Goal: Entertainment & Leisure: Browse casually

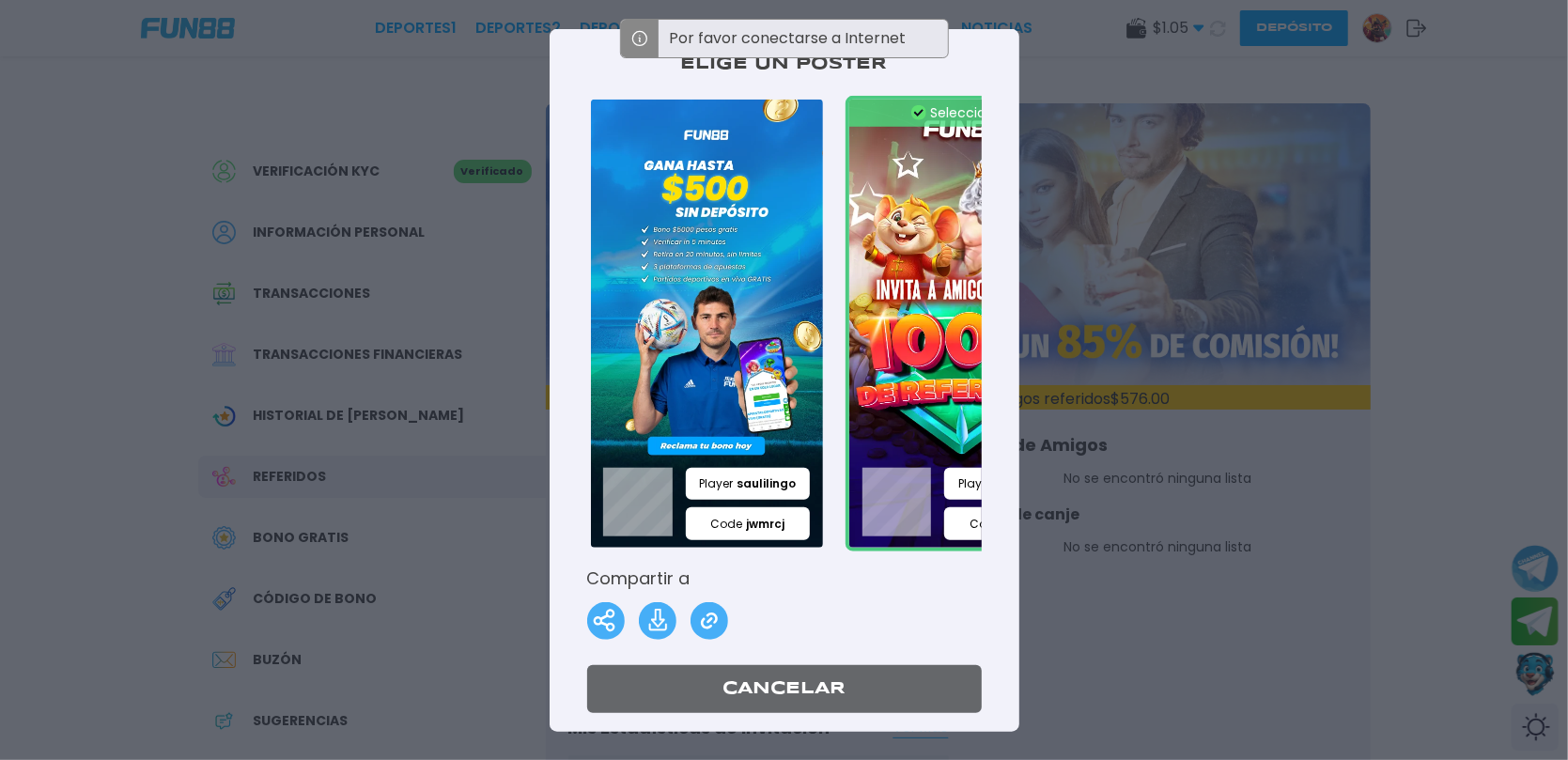
scroll to position [0, 163]
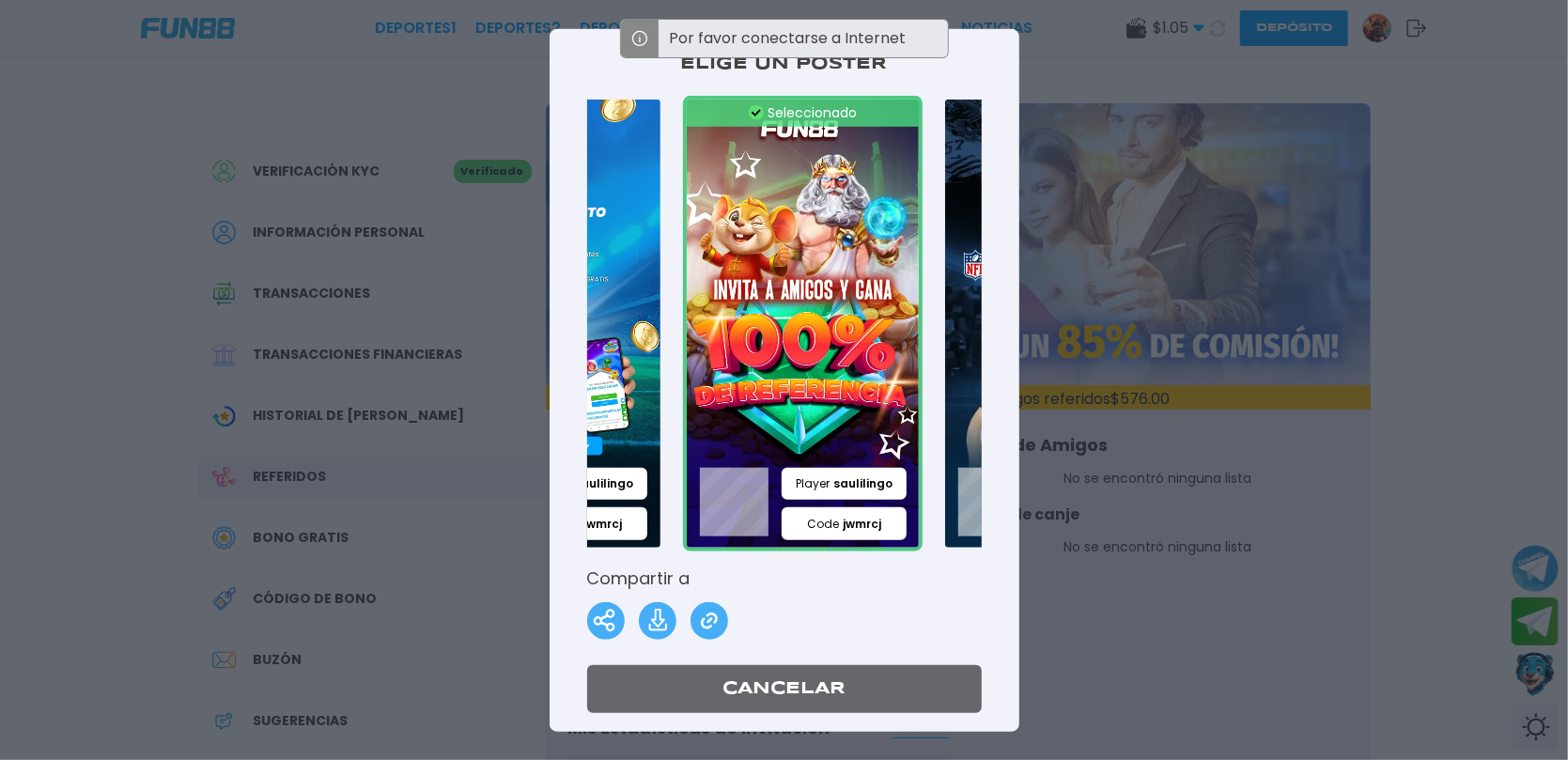
click at [1229, 198] on div at bounding box center [784, 380] width 1568 height 760
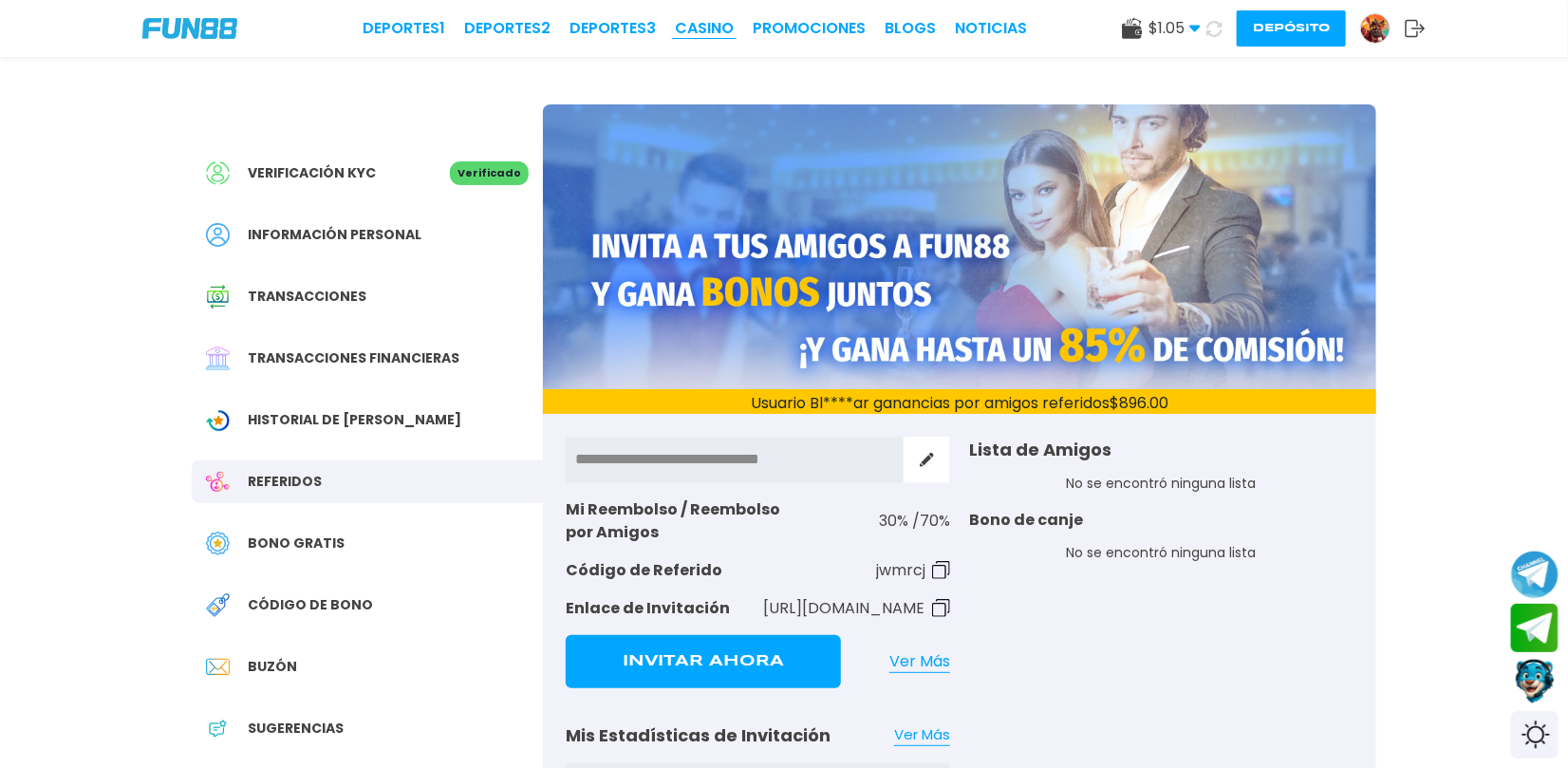
click at [707, 31] on link "CASINO" at bounding box center [704, 28] width 59 height 23
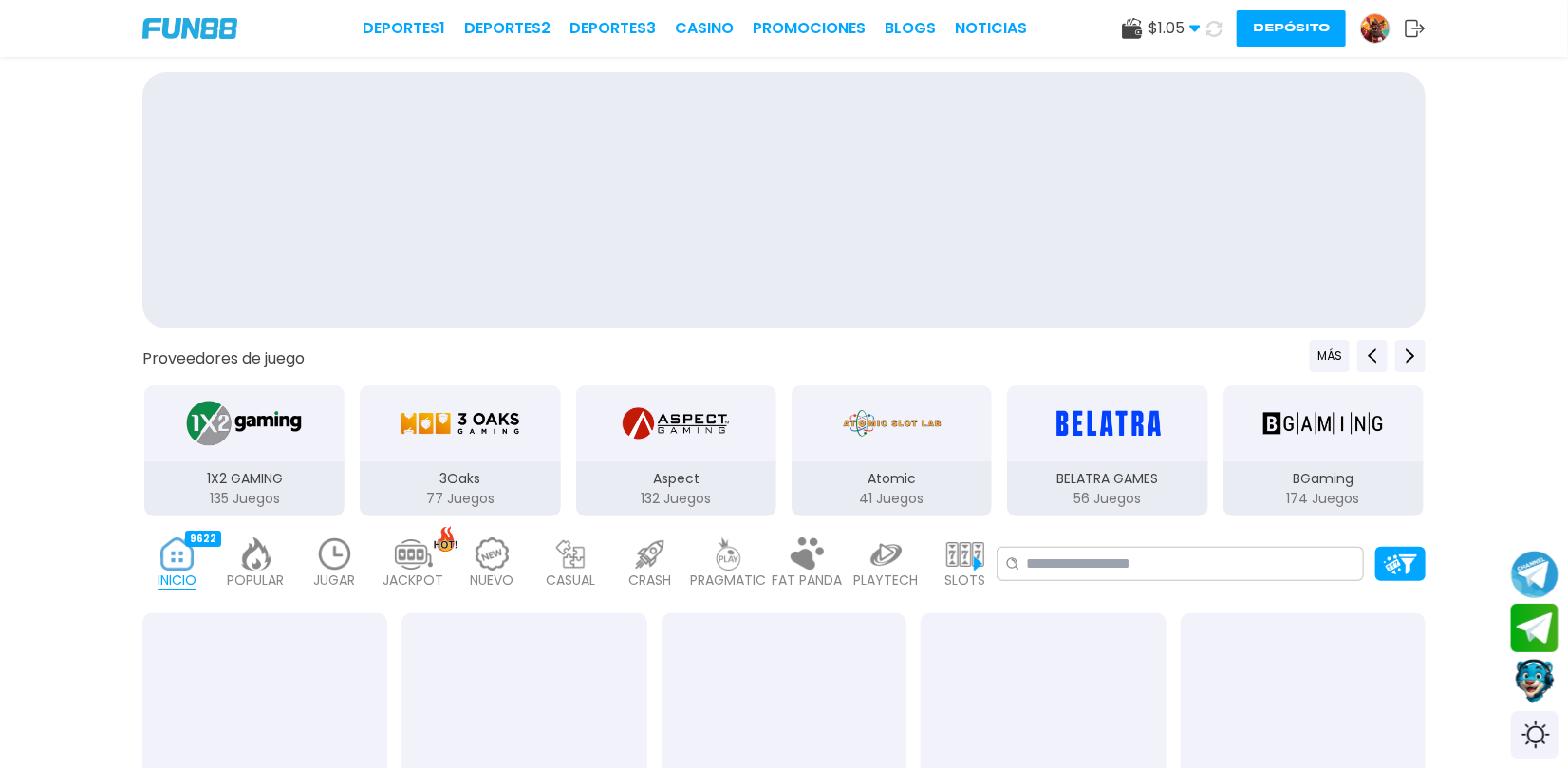
click at [707, 31] on link "CASINO" at bounding box center [704, 28] width 59 height 23
click at [337, 566] on img at bounding box center [335, 554] width 38 height 33
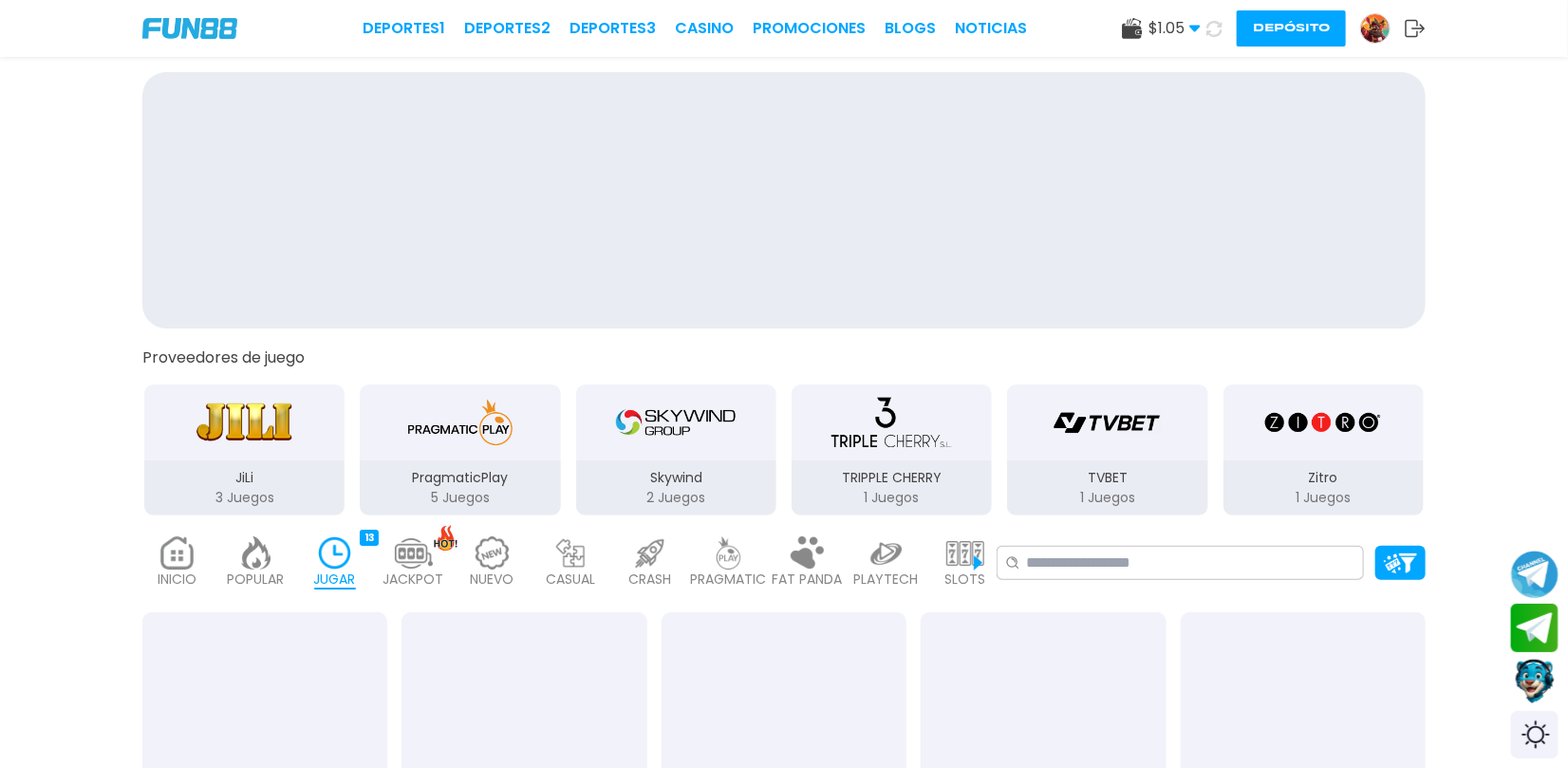
click at [353, 561] on img at bounding box center [335, 553] width 38 height 33
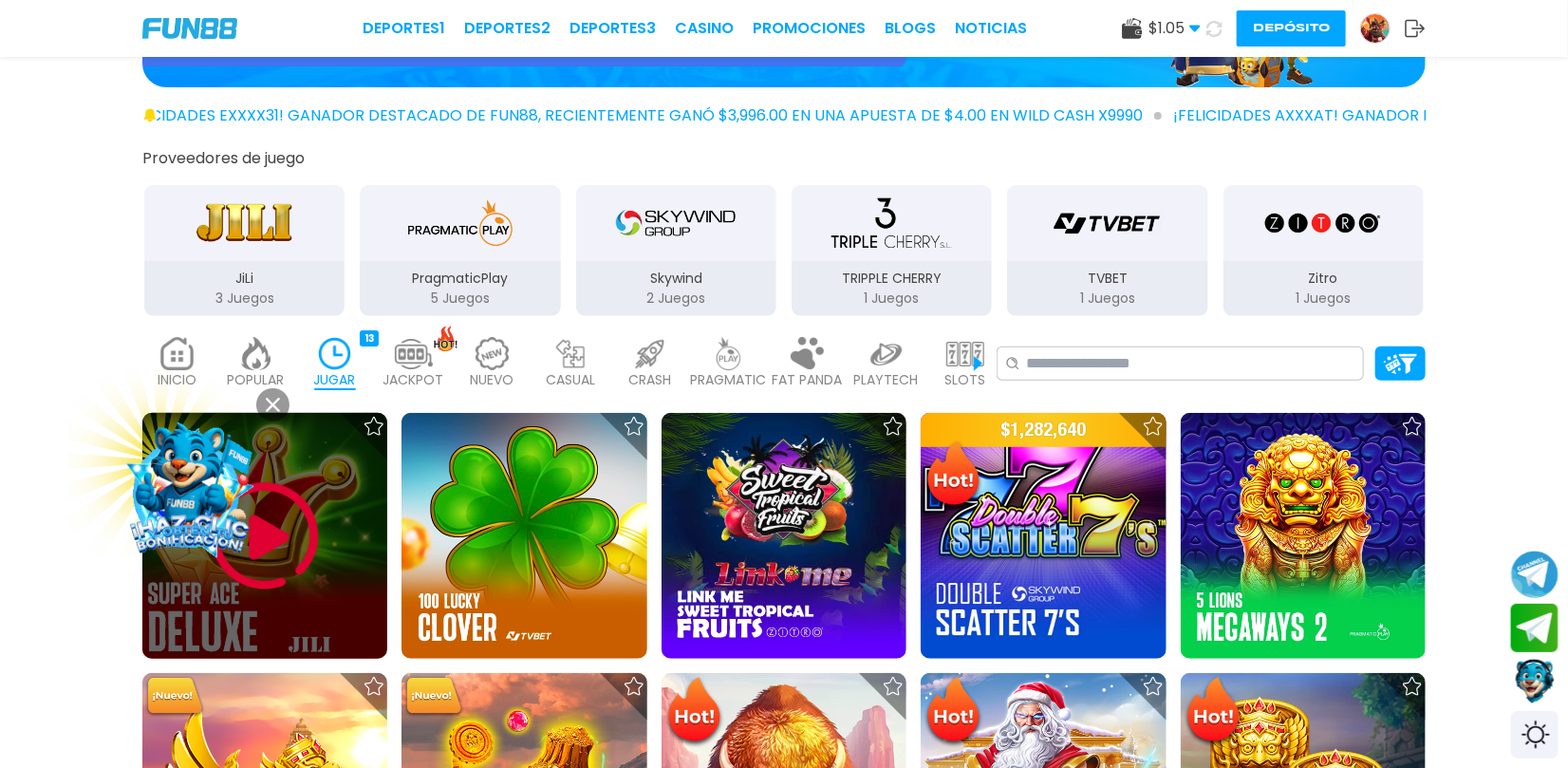
scroll to position [421, 0]
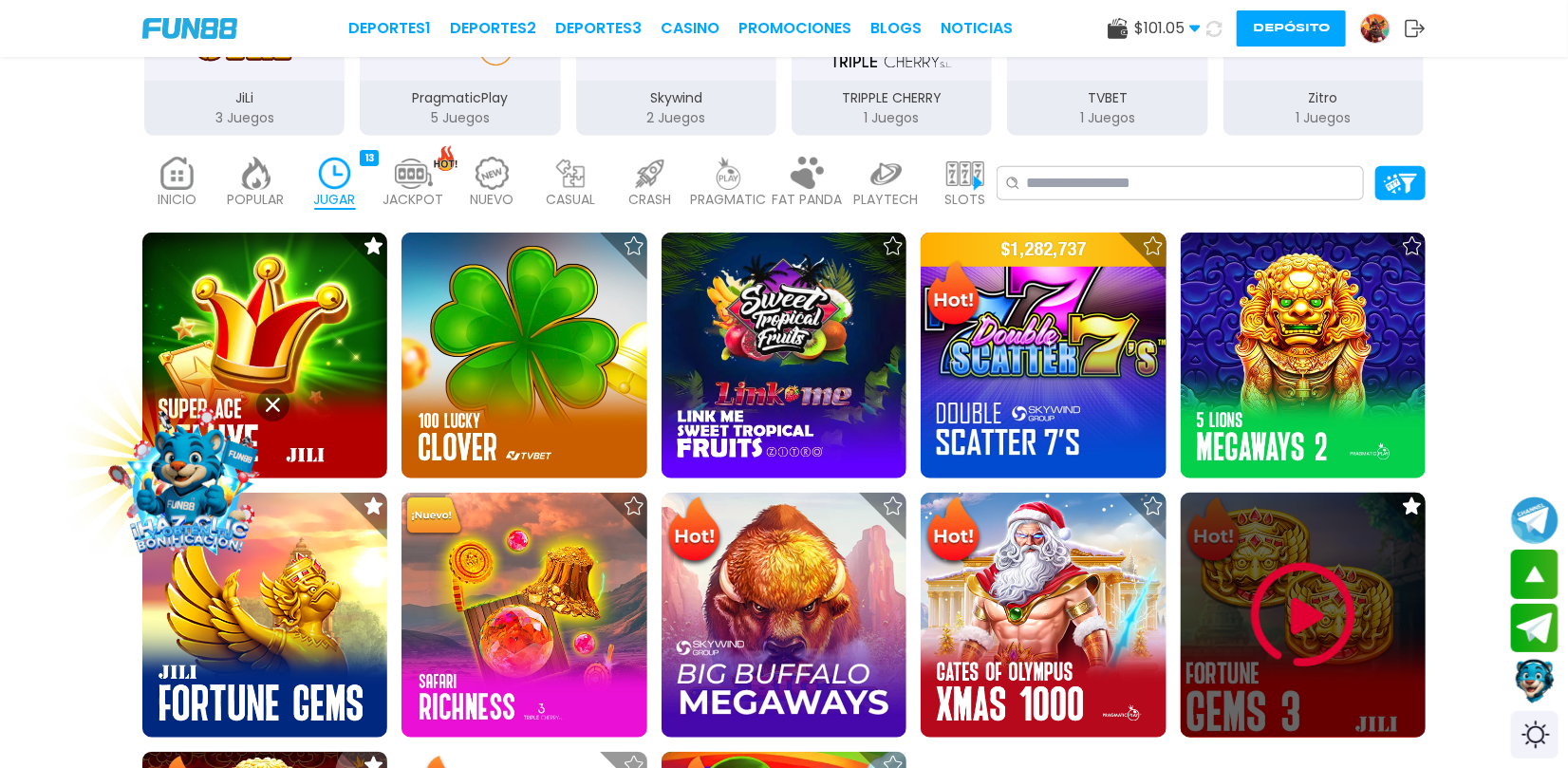
click at [1268, 628] on img at bounding box center [1303, 616] width 113 height 114
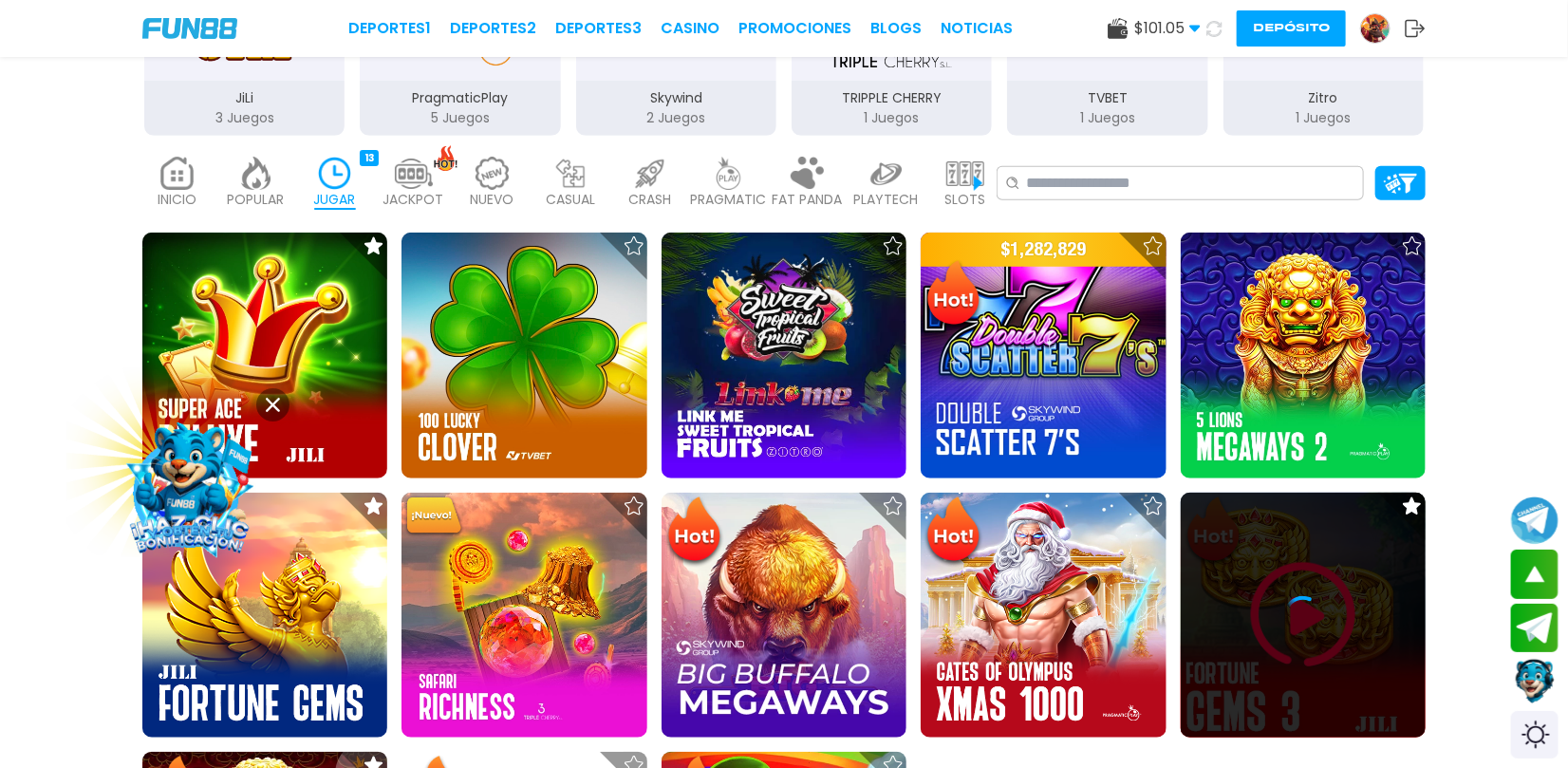
click at [1268, 624] on div at bounding box center [1303, 616] width 245 height 38
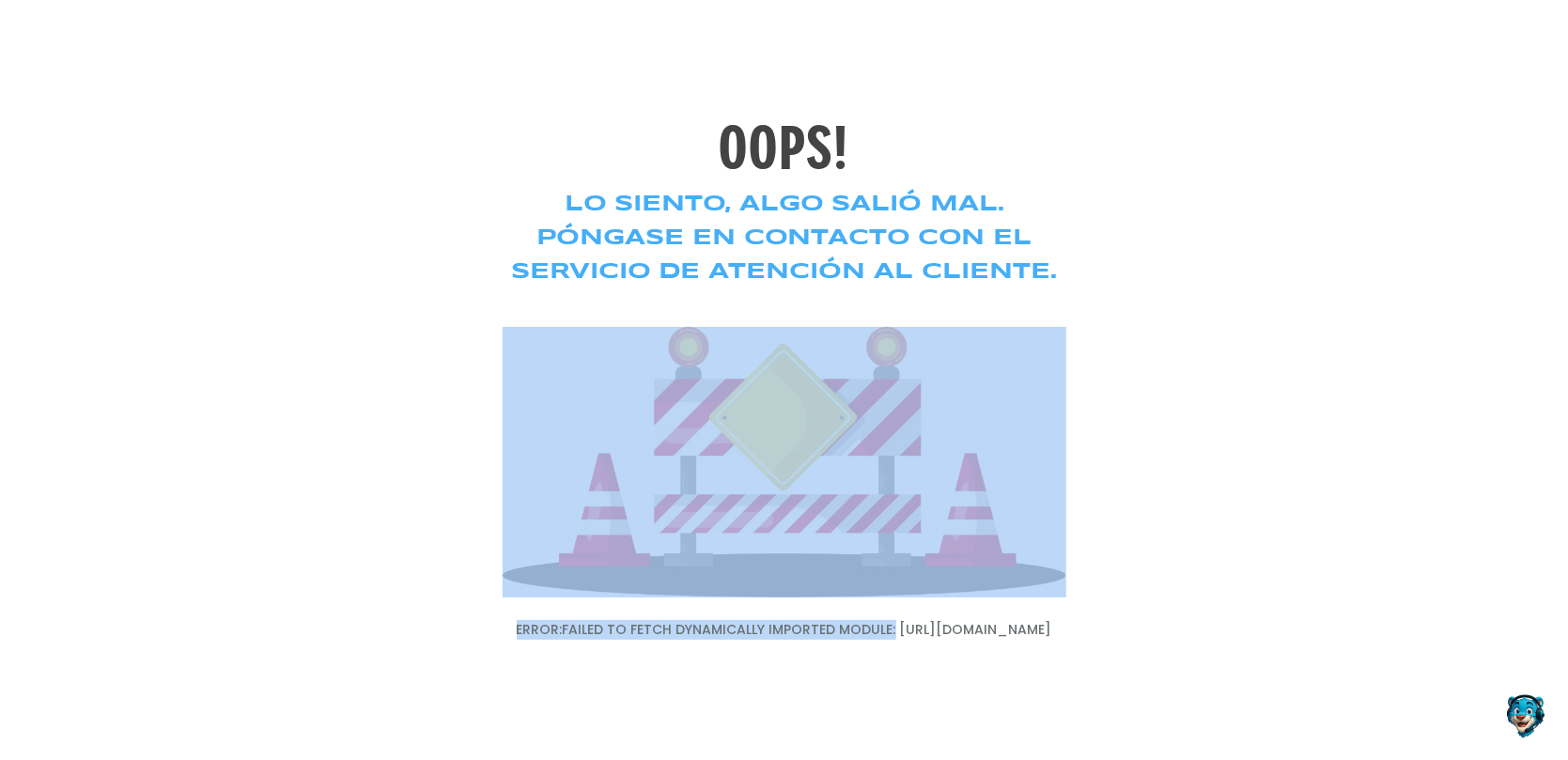
drag, startPoint x: 1256, startPoint y: 617, endPoint x: 1096, endPoint y: 510, distance: 192.5
click at [1096, 510] on div "OOPS! Lo siento, algo salió mal. Póngase en contacto con el servicio de atenció…" at bounding box center [784, 380] width 1568 height 760
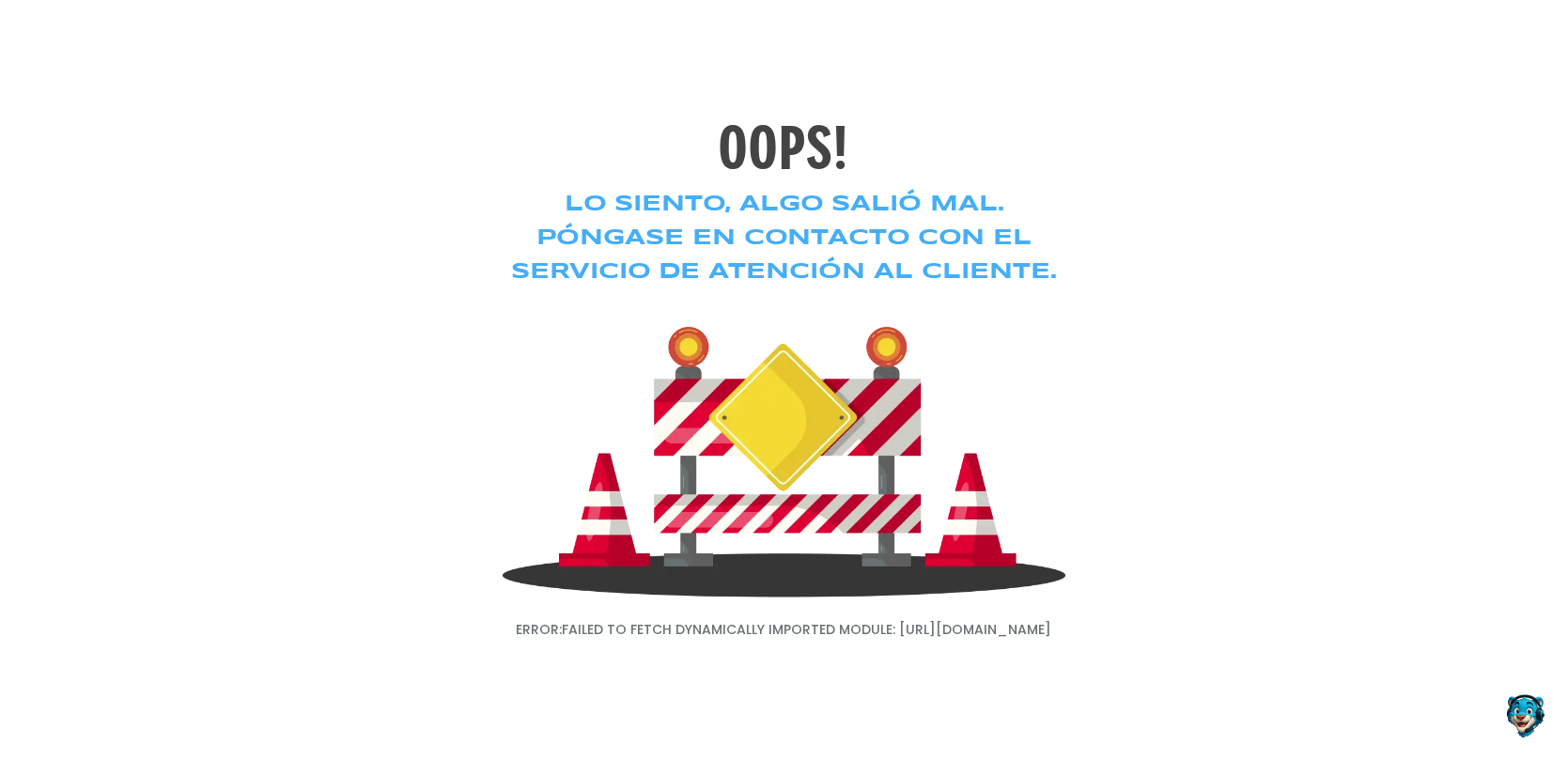
drag, startPoint x: 453, startPoint y: 155, endPoint x: 135, endPoint y: 18, distance: 346.3
click at [135, 18] on div "OOPS! Lo siento, algo salió mal. Póngase en contacto con el servicio de atenció…" at bounding box center [784, 380] width 1568 height 760
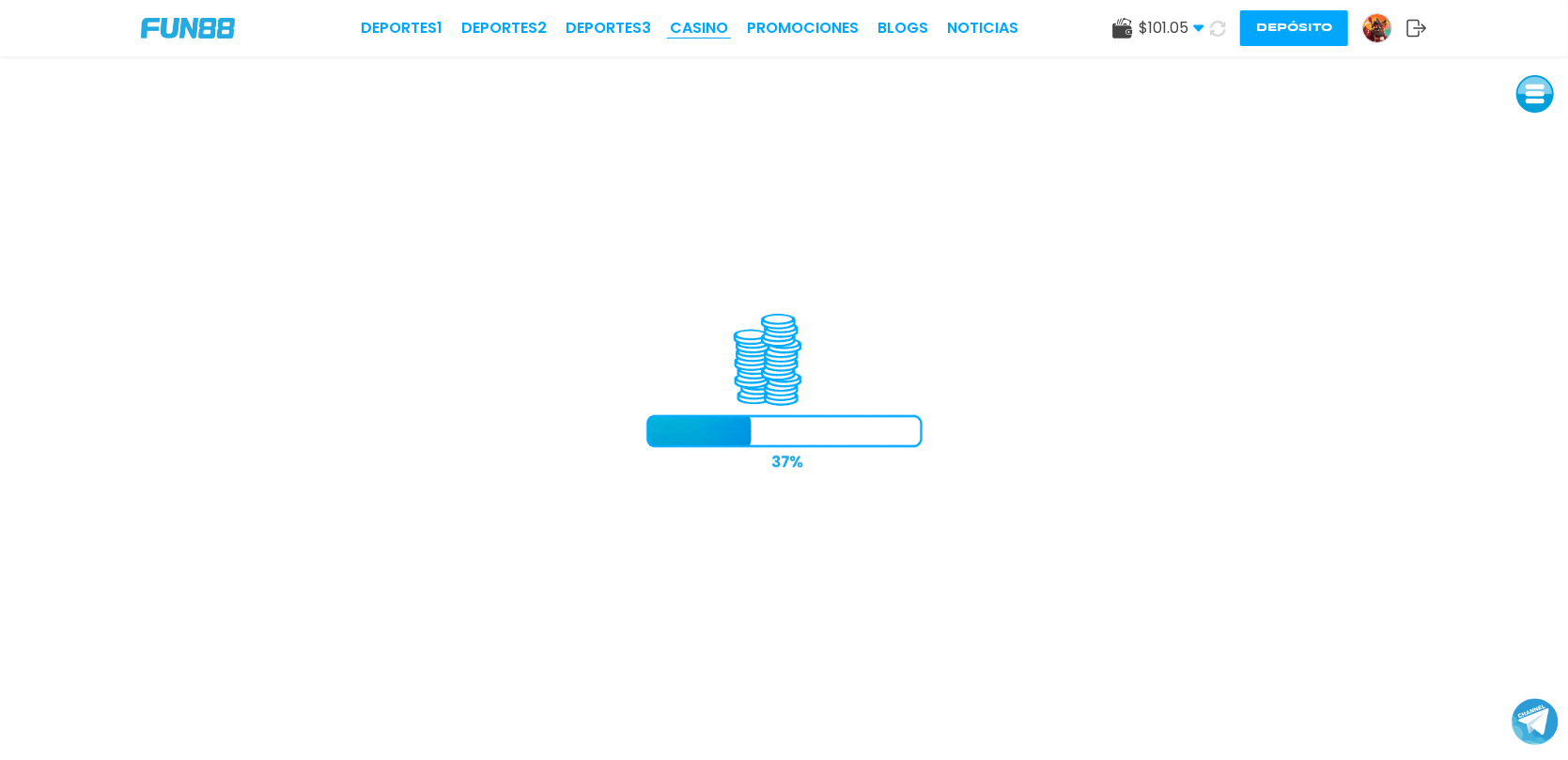
click at [714, 36] on link "CASINO" at bounding box center [699, 28] width 58 height 23
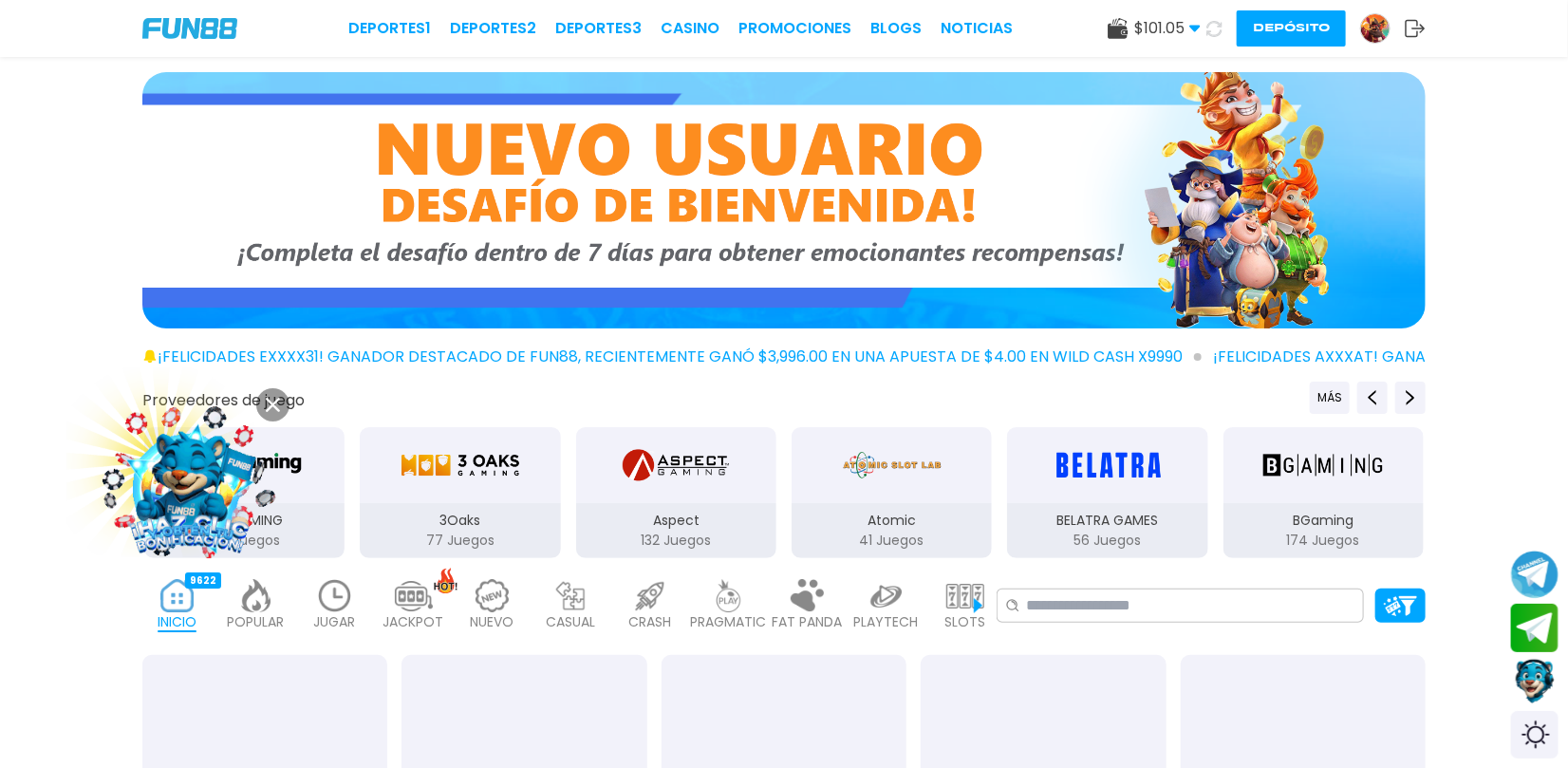
click at [281, 396] on button at bounding box center [272, 404] width 33 height 33
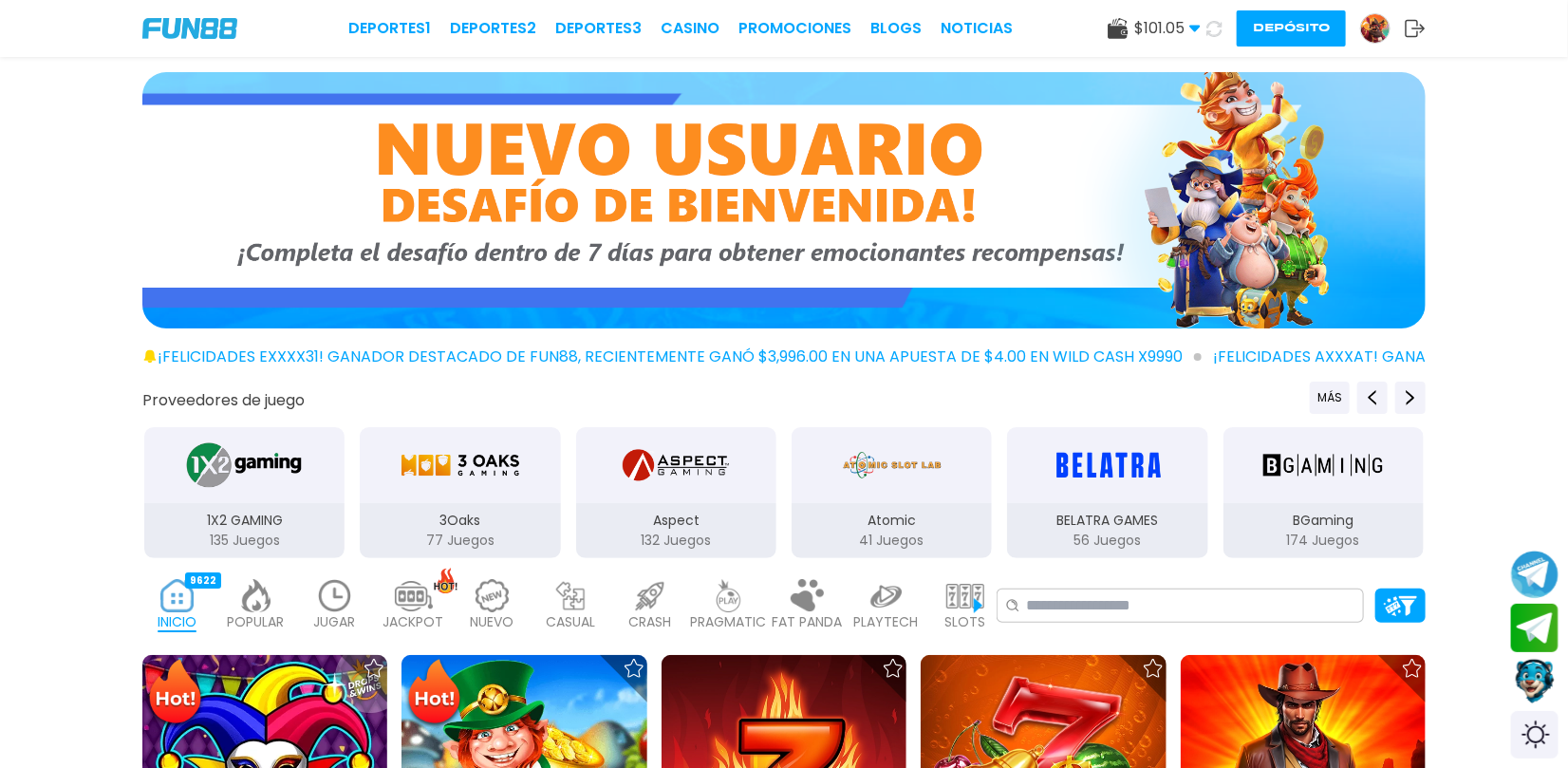
click at [339, 606] on img at bounding box center [335, 595] width 38 height 33
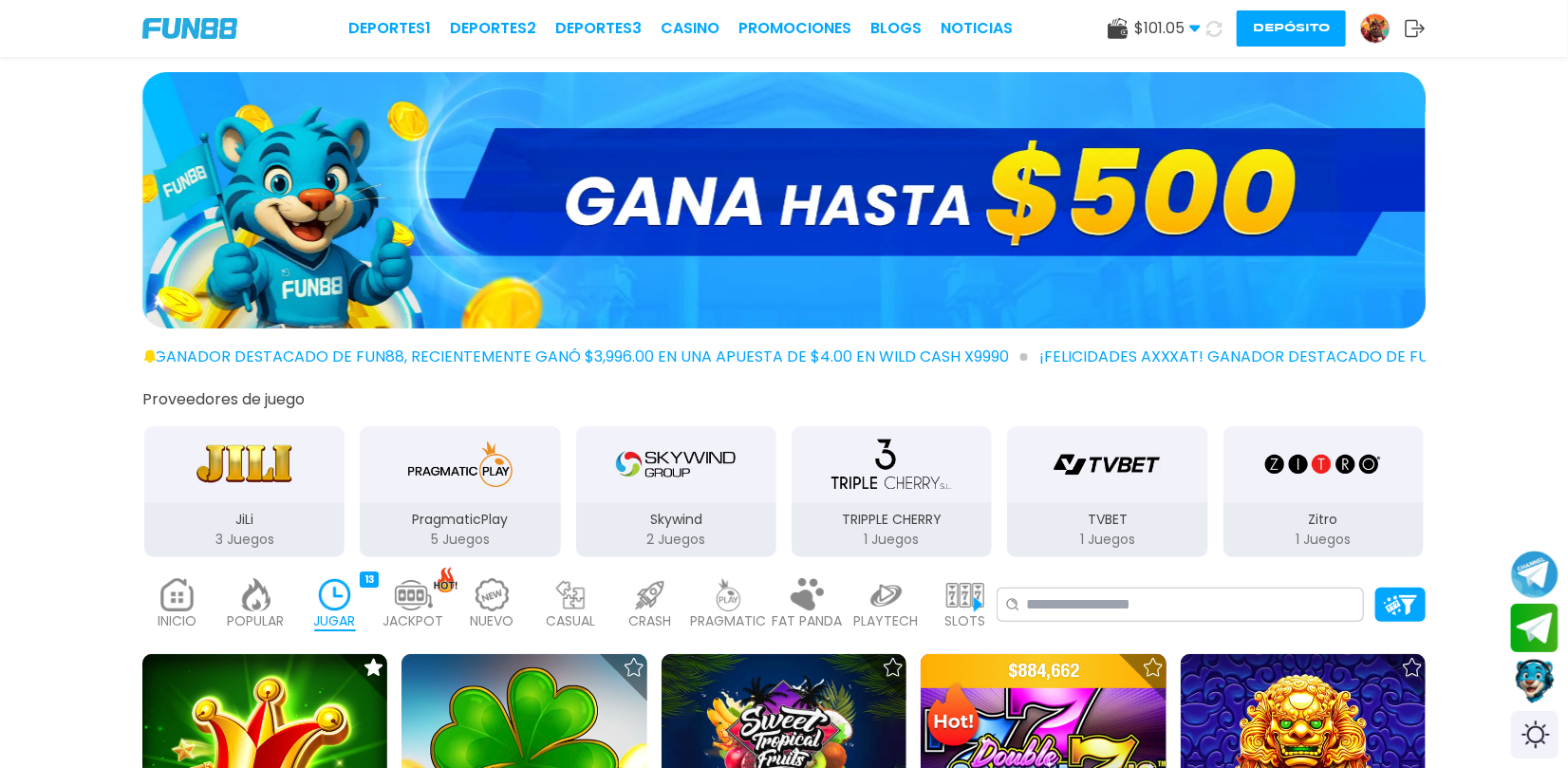
scroll to position [517, 0]
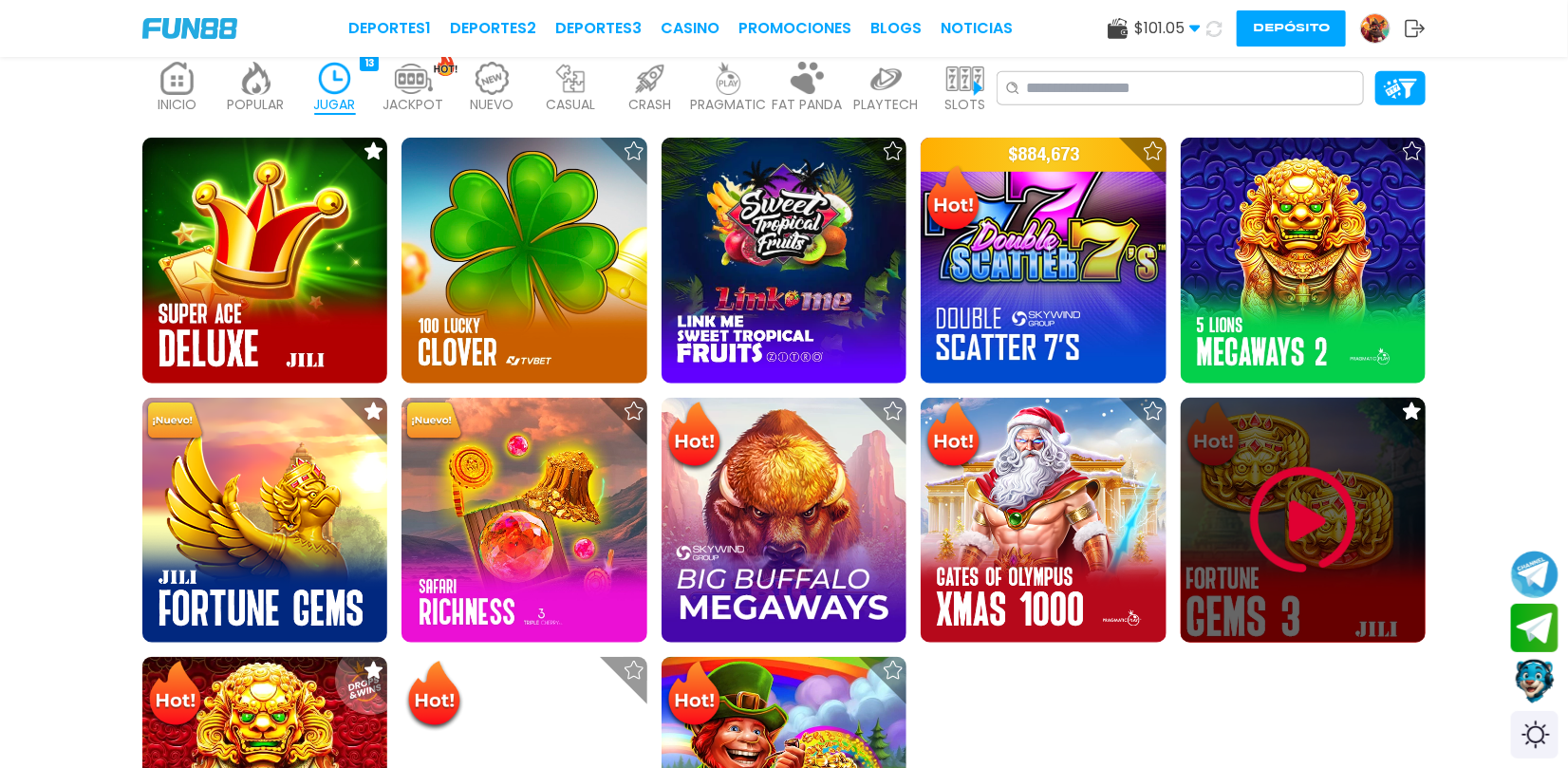
click at [1283, 514] on img at bounding box center [1303, 520] width 113 height 114
